Goal: Check status: Check status

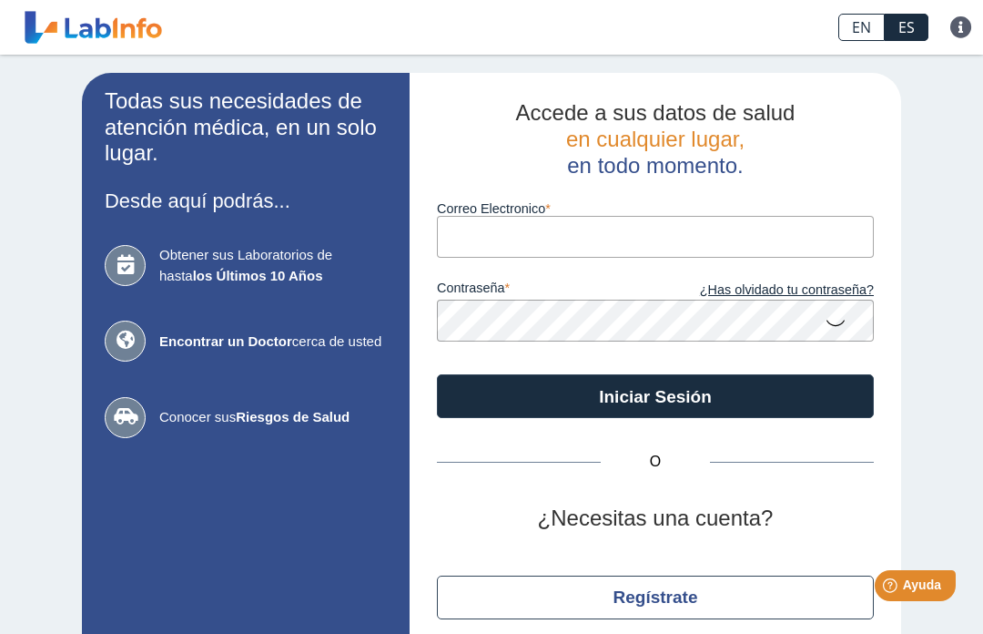
click at [644, 230] on input "Correo Electronico" at bounding box center [655, 236] width 437 height 41
click at [524, 249] on input "Correo Electronico" at bounding box center [655, 236] width 437 height 41
click at [575, 220] on input "Correo Electronico" at bounding box center [655, 236] width 437 height 41
click at [694, 240] on input "ale" at bounding box center [655, 236] width 437 height 41
click at [534, 226] on input "ale" at bounding box center [655, 236] width 437 height 41
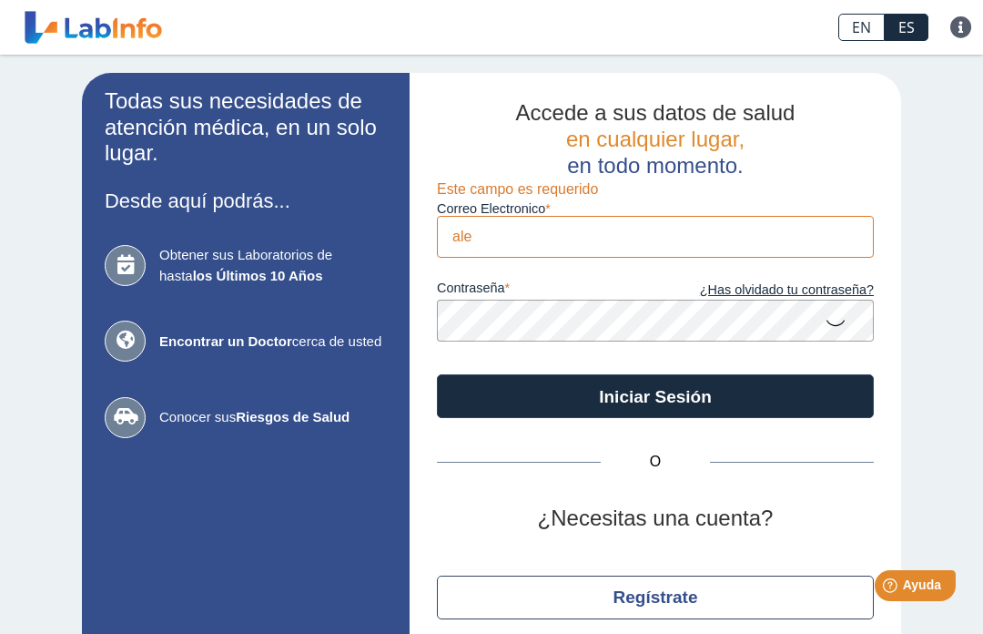
click at [873, 107] on h2 "Accede a sus datos de salud en cualquier lugar, en todo momento." at bounding box center [655, 139] width 437 height 78
click at [563, 237] on input "ale" at bounding box center [655, 236] width 437 height 41
type input "[EMAIL_ADDRESS][DOMAIN_NAME]"
click at [655, 396] on button "Iniciar Sesión" at bounding box center [655, 396] width 437 height 44
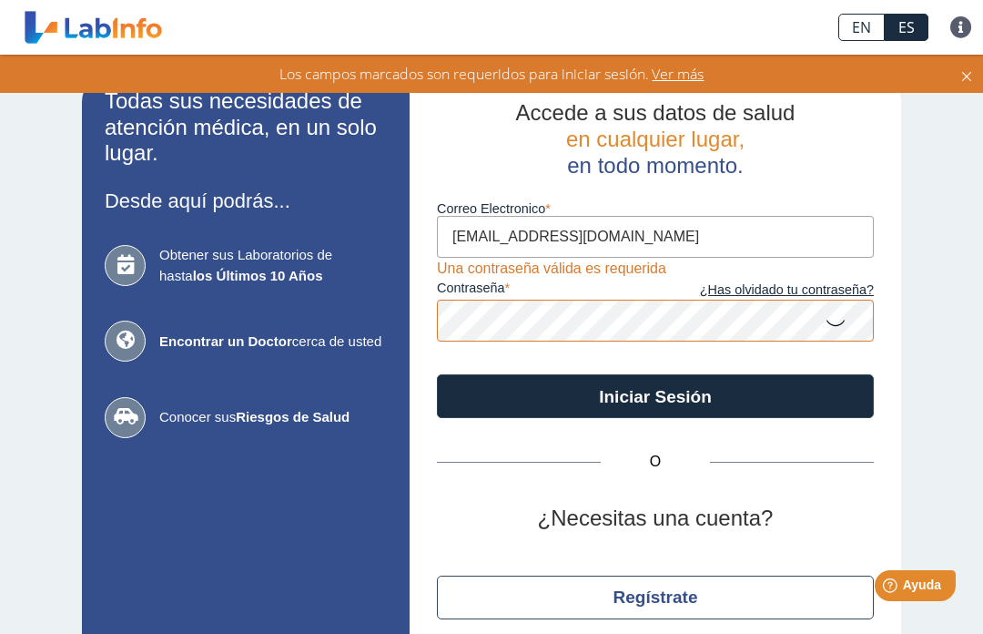
click at [655, 396] on button "Iniciar Sesión" at bounding box center [655, 396] width 437 height 44
click at [863, 110] on h2 "Accede a sus datos de salud en cualquier lugar, en todo momento." at bounding box center [655, 139] width 437 height 78
click at [655, 396] on button "Iniciar Sesión" at bounding box center [655, 396] width 437 height 44
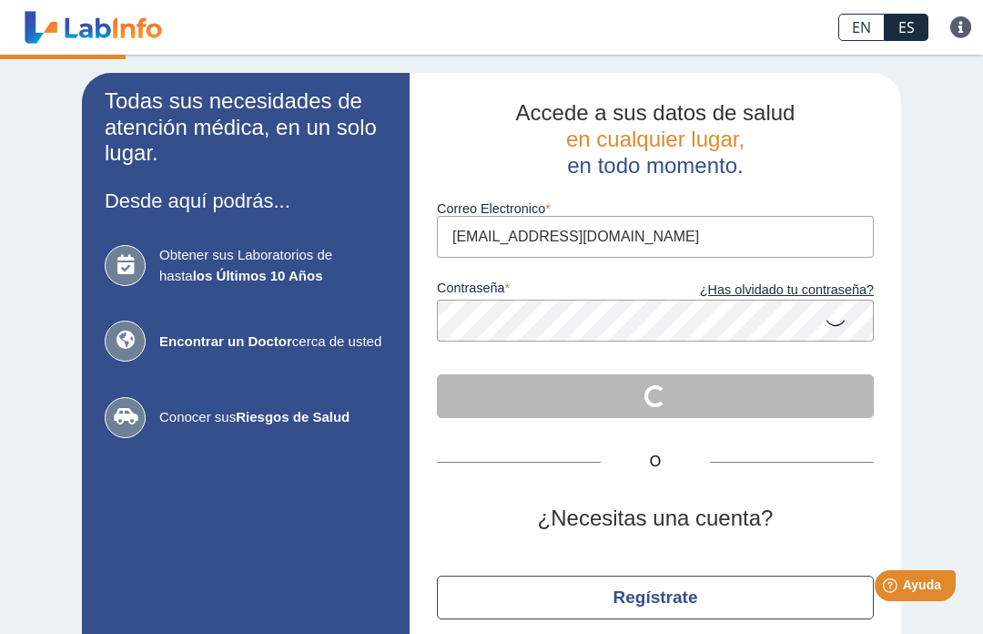
click at [911, 102] on div "Todas sus necesidades de atención médica, en un solo lugar. Desde aquí podrás..…" at bounding box center [491, 382] width 983 height 654
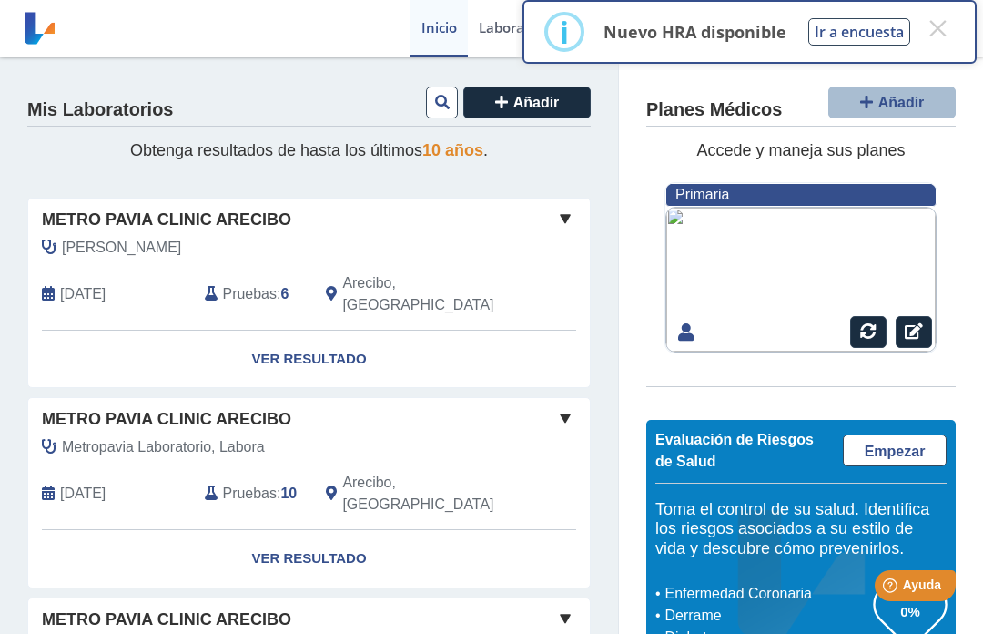
click at [301, 257] on div "[PERSON_NAME] [DATE] Pruebas : 6 Arecibo, [GEOGRAPHIC_DATA]" at bounding box center [272, 283] width 515 height 93
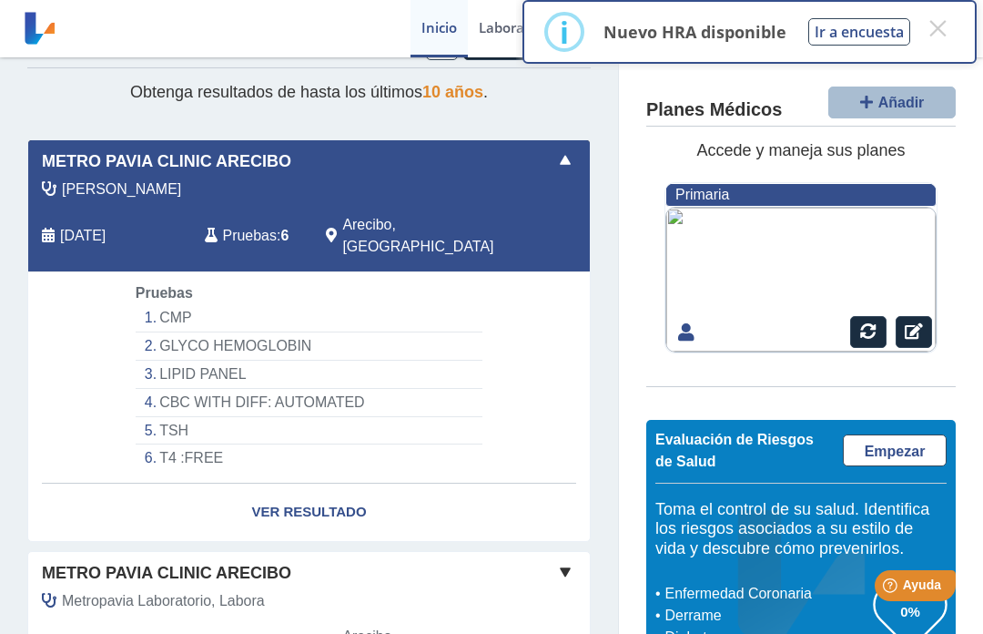
scroll to position [75, 0]
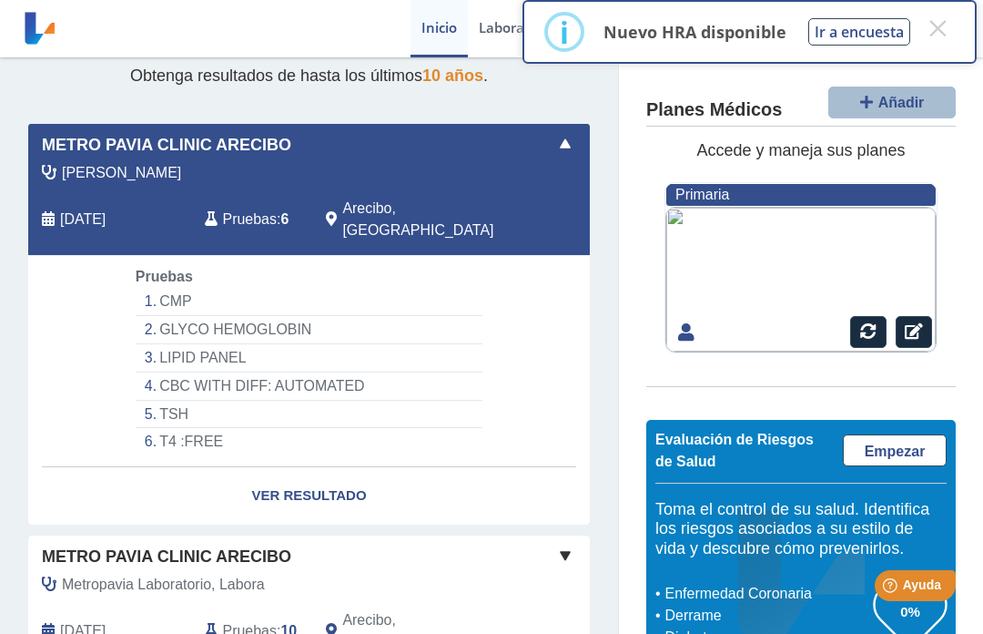
click at [317, 471] on link "Ver Resultado" at bounding box center [309, 495] width 562 height 57
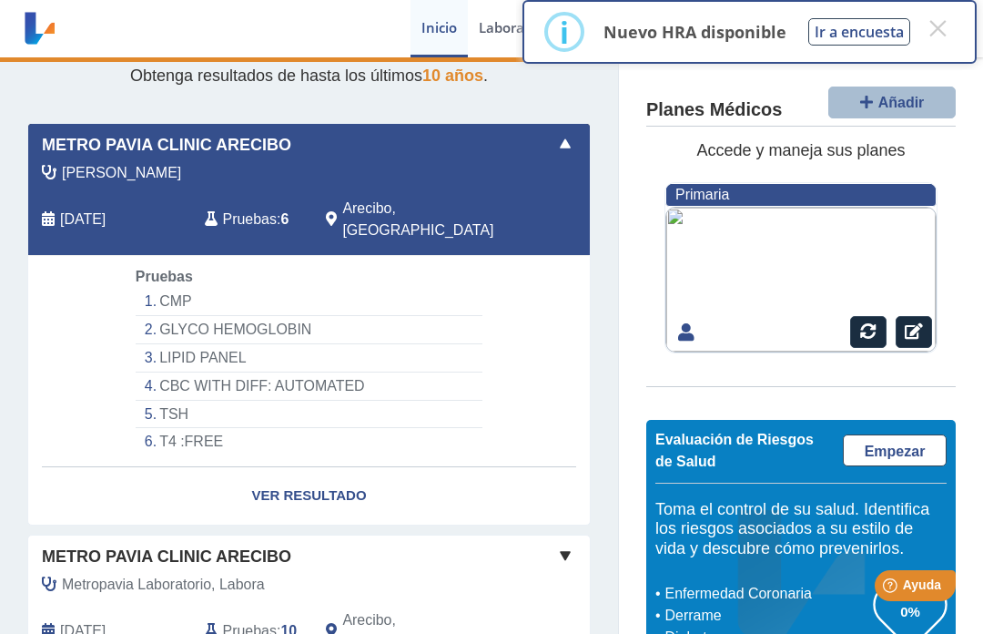
click at [321, 467] on link "Ver Resultado" at bounding box center [309, 495] width 562 height 57
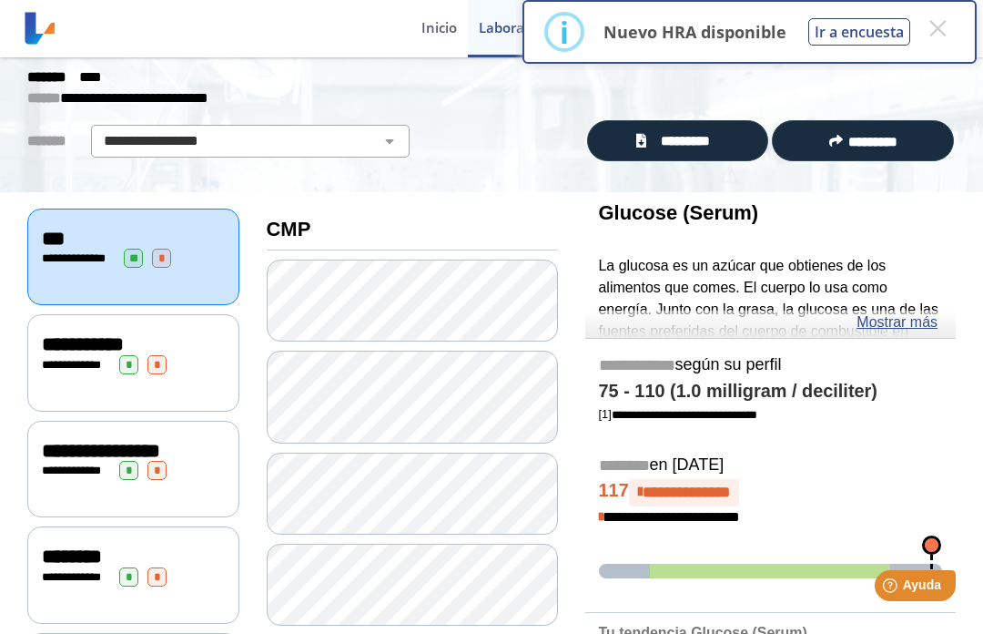
click at [681, 137] on span "*********" at bounding box center [685, 141] width 67 height 20
click at [940, 18] on button "×" at bounding box center [937, 28] width 33 height 33
